Goal: Task Accomplishment & Management: Manage account settings

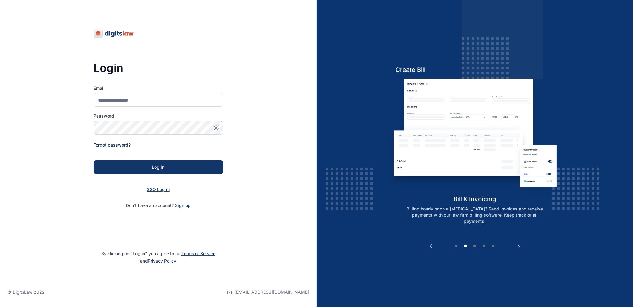
click at [161, 191] on span "SSO Log in" at bounding box center [158, 189] width 23 height 5
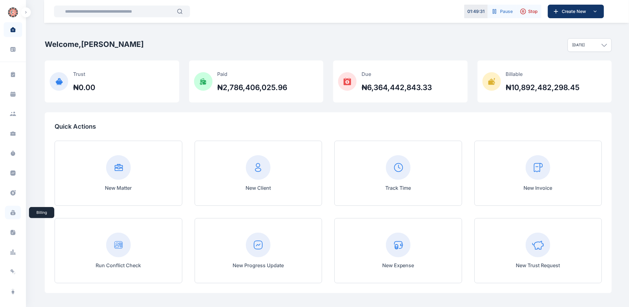
click at [13, 214] on icon at bounding box center [12, 213] width 5 height 3
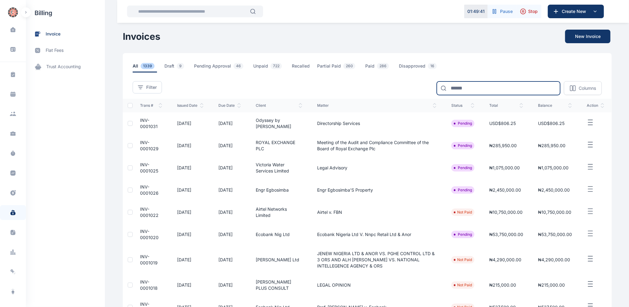
click at [468, 91] on input at bounding box center [498, 88] width 123 height 14
type input "******"
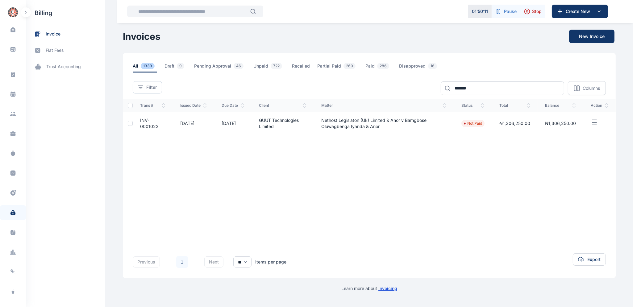
click at [145, 120] on span "INV-0001022" at bounding box center [149, 123] width 19 height 11
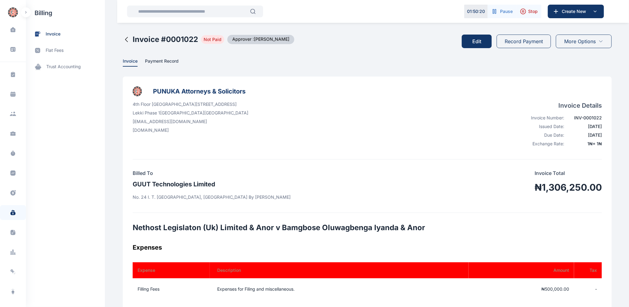
click at [522, 42] on button "Record Payment" at bounding box center [524, 42] width 54 height 14
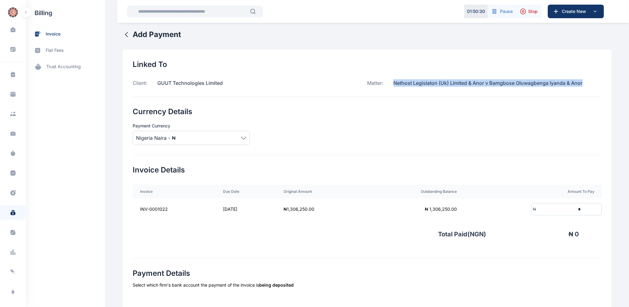
drag, startPoint x: 391, startPoint y: 81, endPoint x: 583, endPoint y: 83, distance: 192.0
click at [583, 83] on div "Matter: Nethost Legislaton (Uk) Limited & Anor v Bamgbose Oluwagbenga Iyanda & …" at bounding box center [485, 82] width 235 height 7
copy p "Nethost Legislaton (Uk) Limited & Anor v Bamgbose Oluwagbenga Iyanda & Anor"
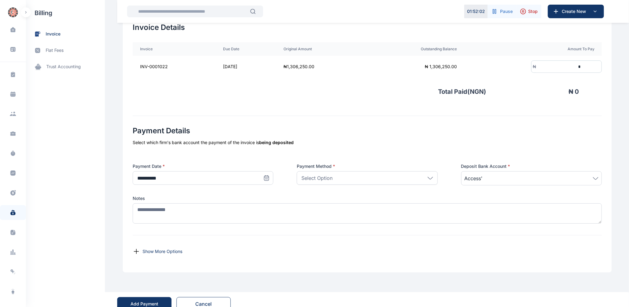
scroll to position [144, 0]
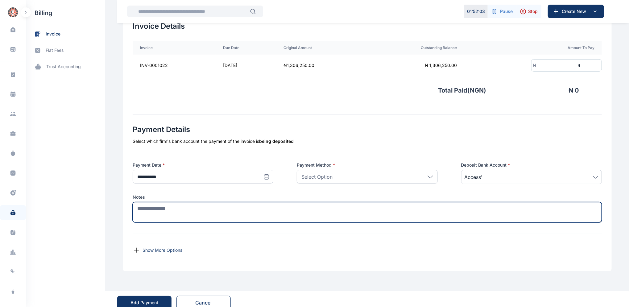
click at [160, 210] on textarea at bounding box center [367, 212] width 469 height 20
paste textarea "**********"
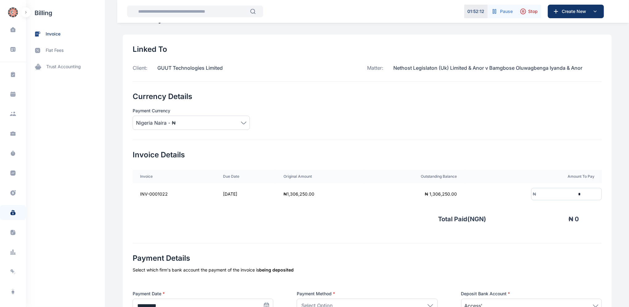
scroll to position [14, 0]
type textarea "**********"
click at [547, 195] on input "*" at bounding box center [559, 194] width 46 height 11
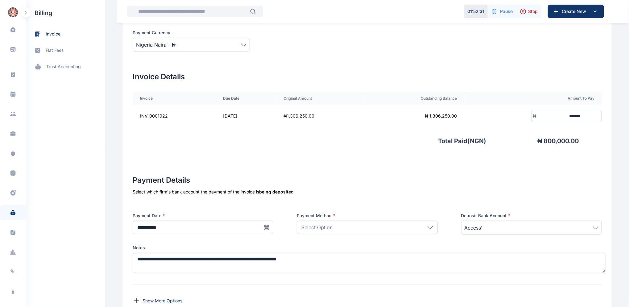
scroll to position [99, 0]
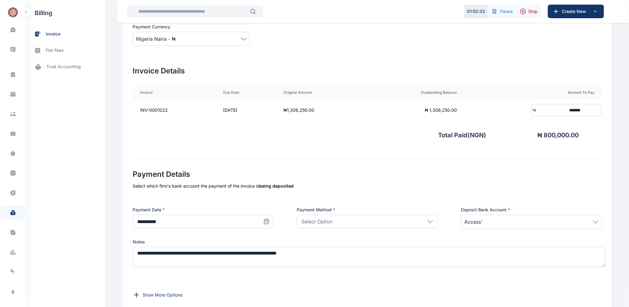
type input "*******"
click at [264, 223] on icon at bounding box center [267, 221] width 6 height 6
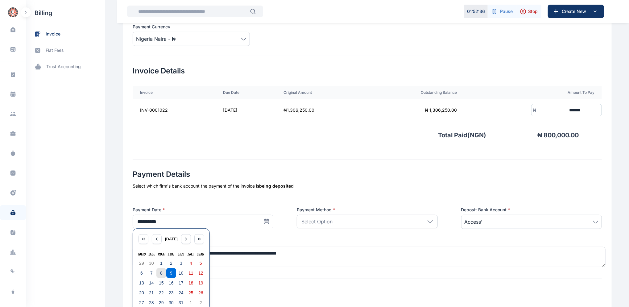
click at [160, 273] on abbr "8" at bounding box center [161, 273] width 2 height 5
type input "**********"
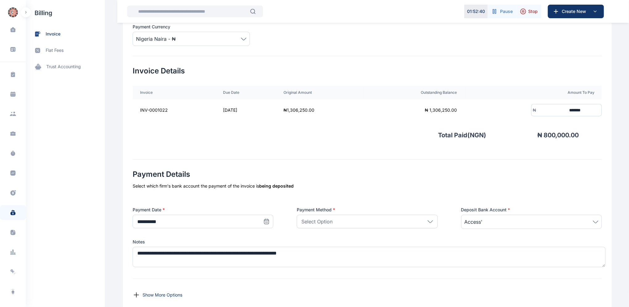
click at [430, 221] on icon at bounding box center [431, 221] width 6 height 3
click at [322, 251] on p "Bank Transfer" at bounding box center [367, 250] width 130 height 6
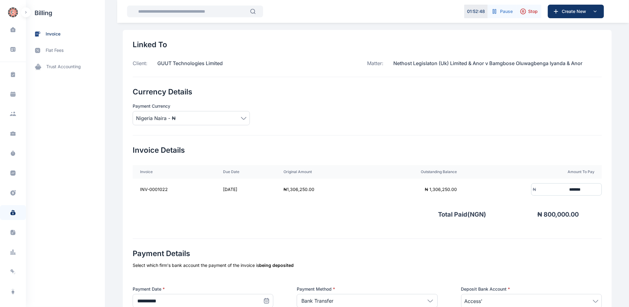
scroll to position [0, 0]
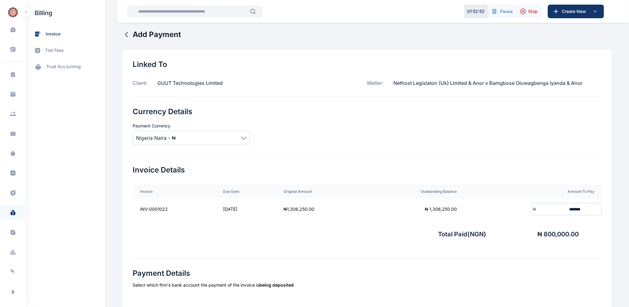
click at [125, 33] on icon at bounding box center [126, 34] width 2 height 5
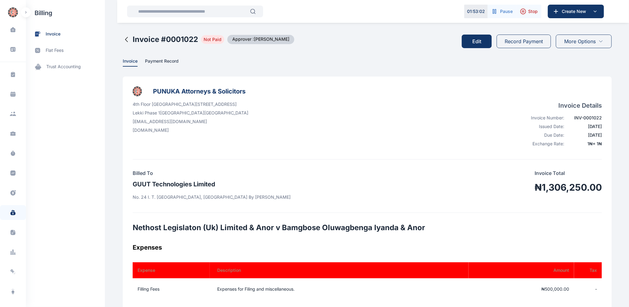
click at [519, 42] on button "Record Payment" at bounding box center [524, 42] width 54 height 14
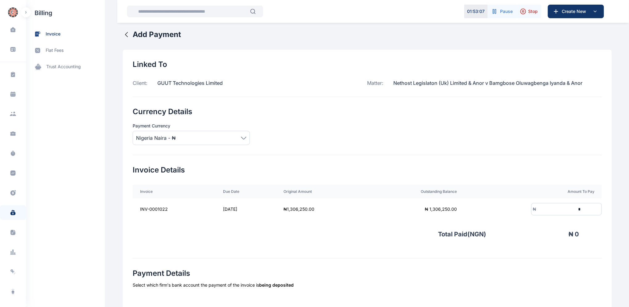
click at [556, 211] on input "*" at bounding box center [559, 209] width 46 height 11
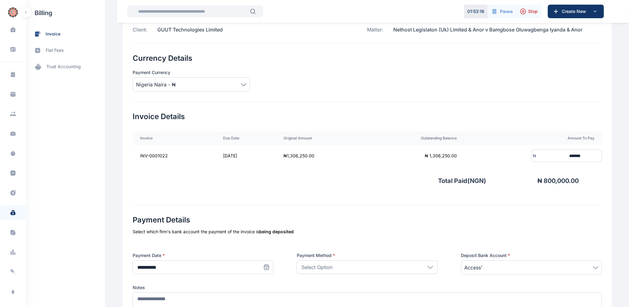
scroll to position [55, 0]
type input "*******"
click at [264, 266] on icon at bounding box center [267, 266] width 6 height 6
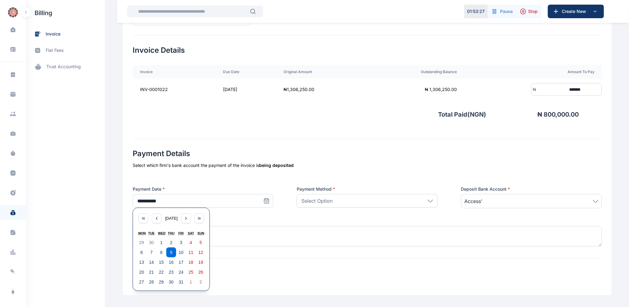
scroll to position [121, 0]
click at [160, 251] on abbr "8" at bounding box center [161, 250] width 2 height 5
type input "**********"
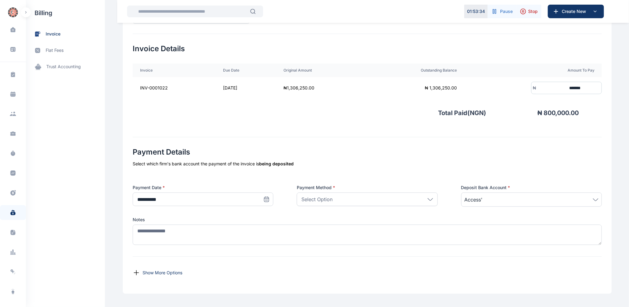
click at [428, 198] on icon at bounding box center [431, 199] width 6 height 3
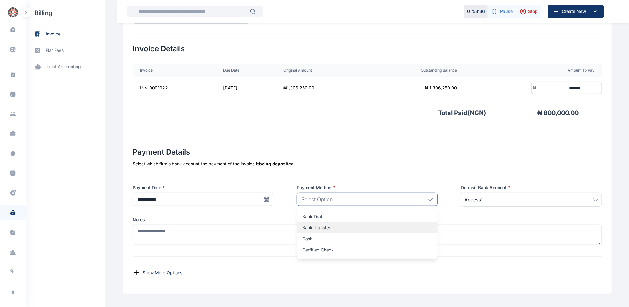
click at [322, 227] on p "Bank Transfer" at bounding box center [367, 228] width 130 height 6
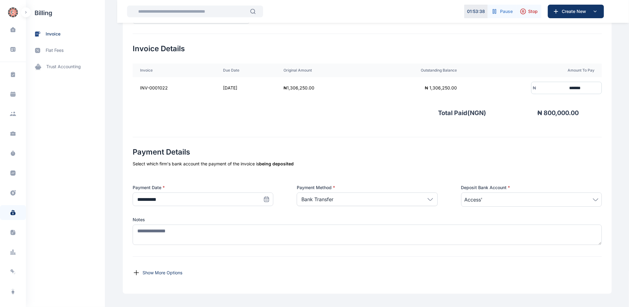
scroll to position [151, 0]
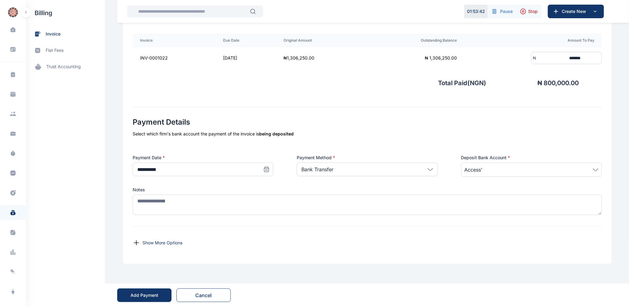
click at [146, 293] on div "Add Payment" at bounding box center [145, 295] width 28 height 6
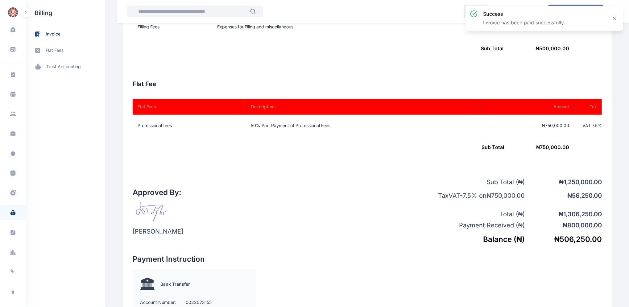
scroll to position [266, 0]
